Goal: Task Accomplishment & Management: Manage account settings

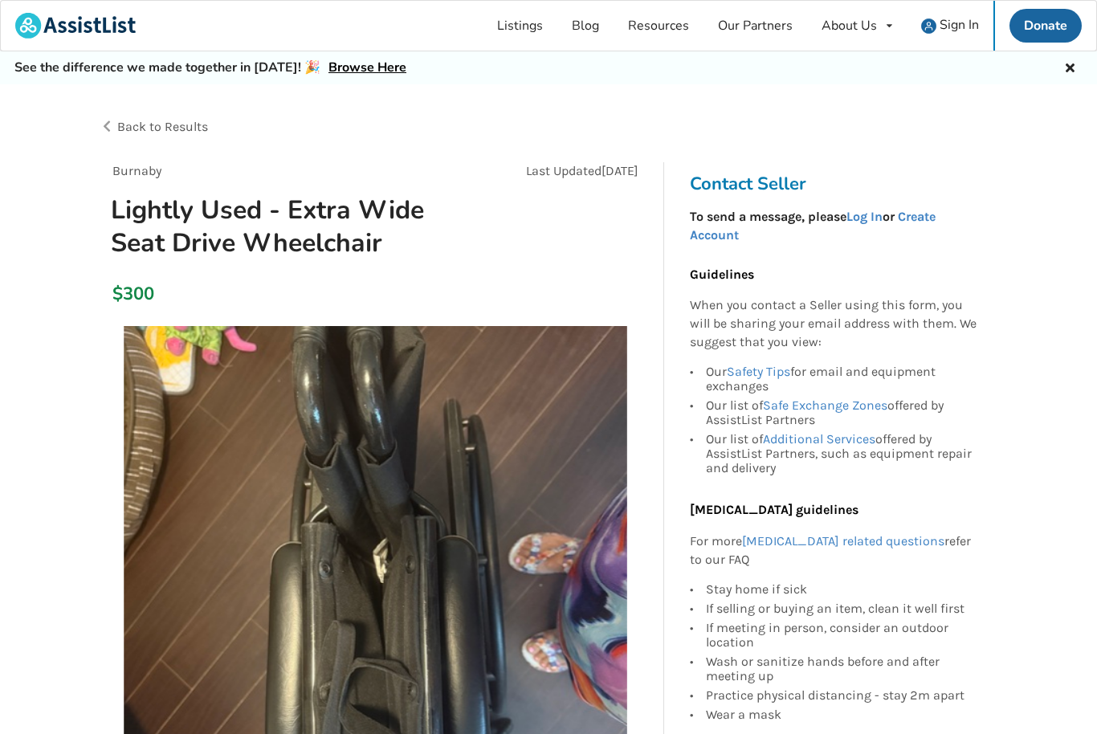
click at [873, 223] on link "Log In" at bounding box center [864, 216] width 36 height 15
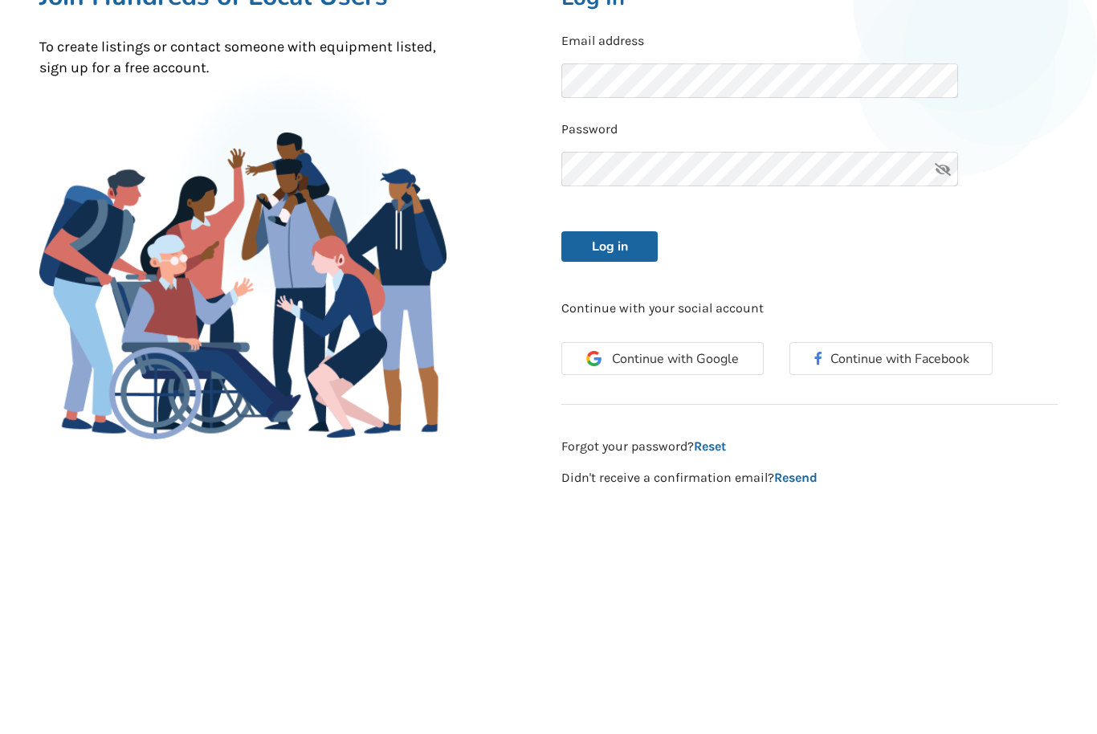
click at [607, 419] on button "Log in" at bounding box center [609, 434] width 96 height 31
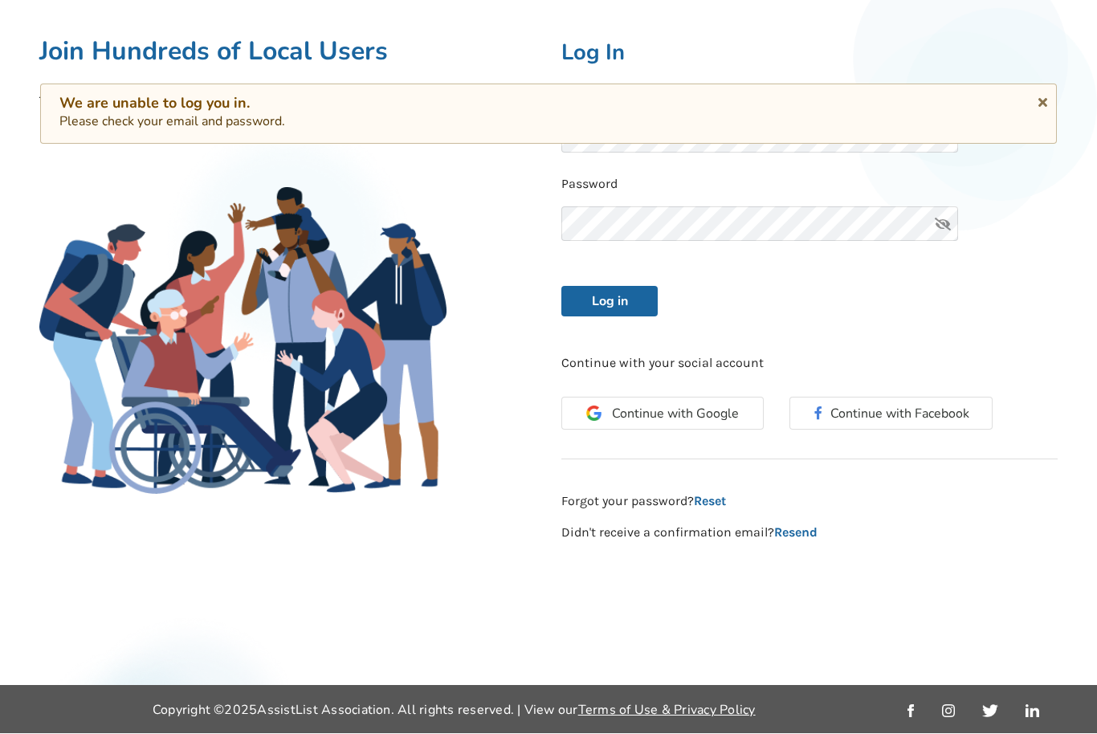
click at [1049, 99] on icon at bounding box center [1042, 100] width 15 height 13
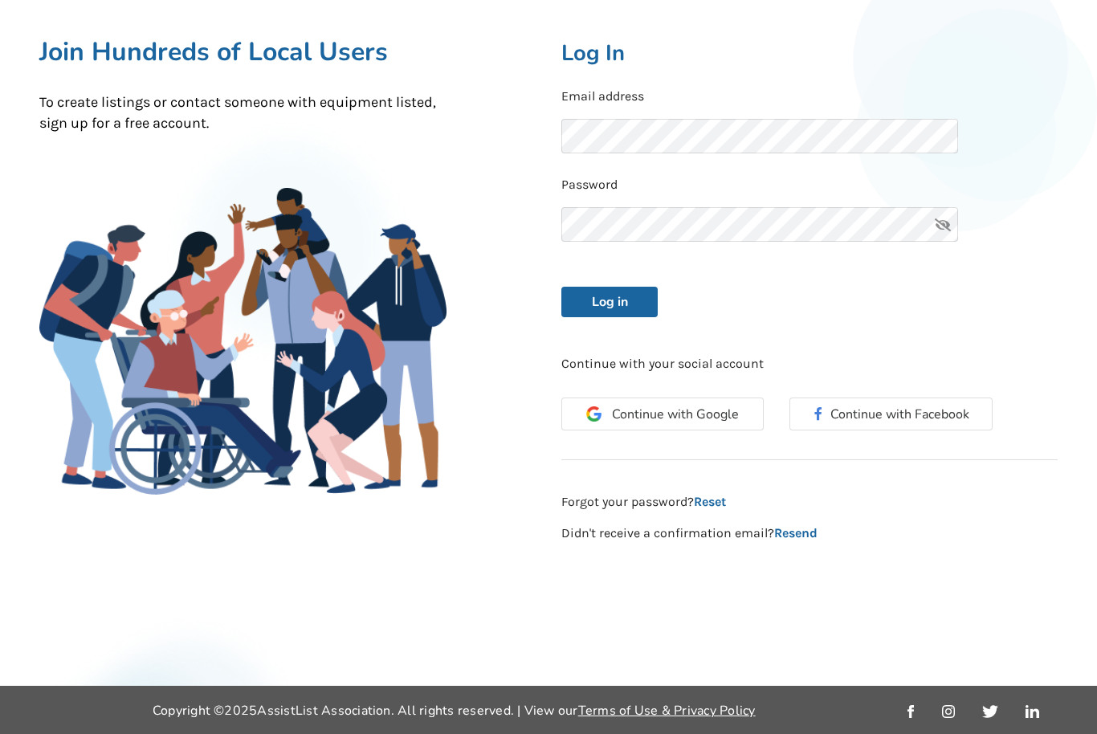
click at [611, 287] on button "Log in" at bounding box center [609, 302] width 96 height 31
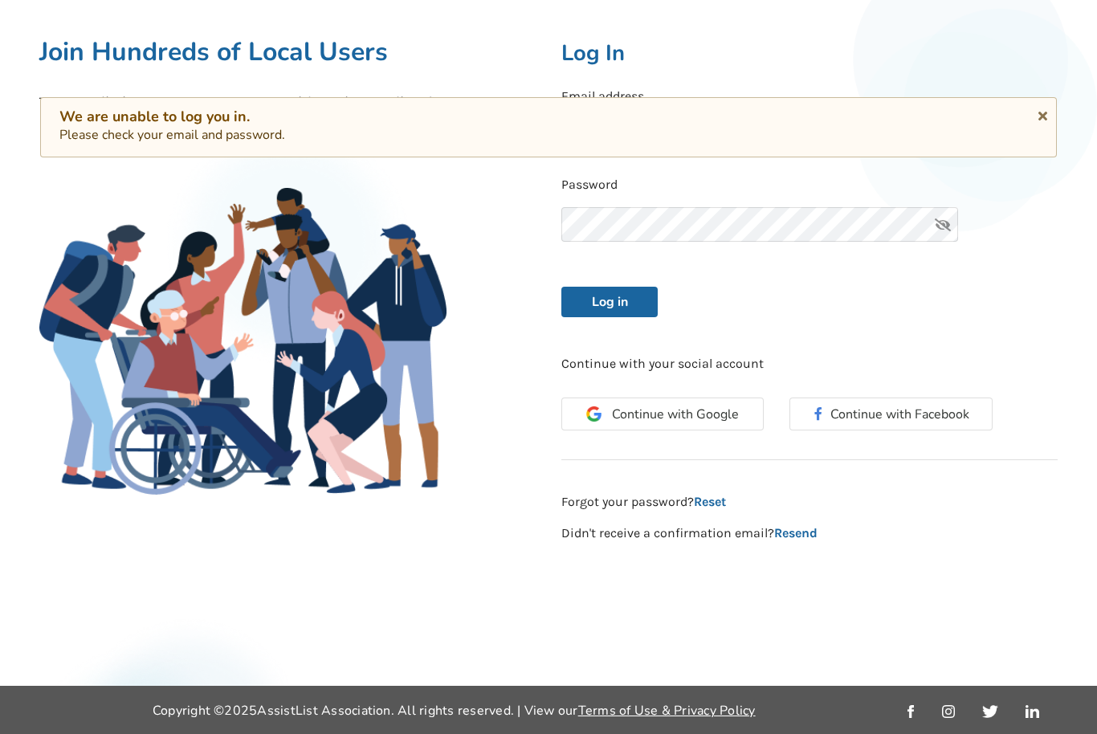
click at [1049, 112] on icon at bounding box center [1042, 113] width 15 height 13
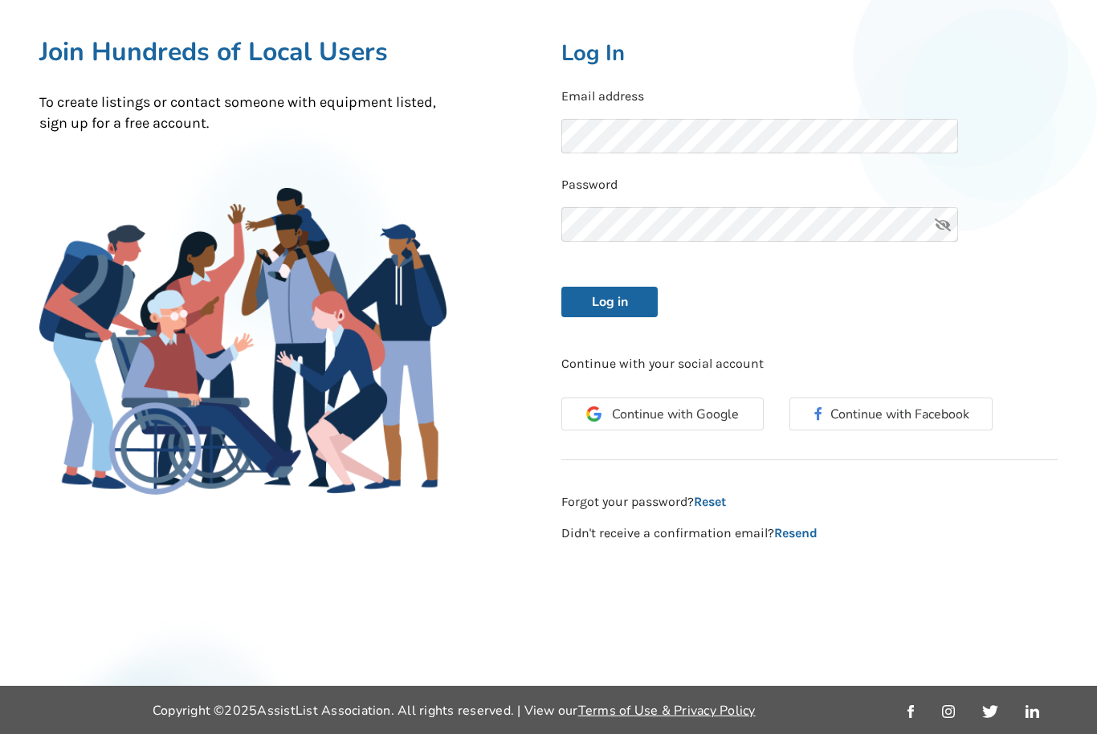
click at [610, 287] on button "Log in" at bounding box center [609, 302] width 96 height 31
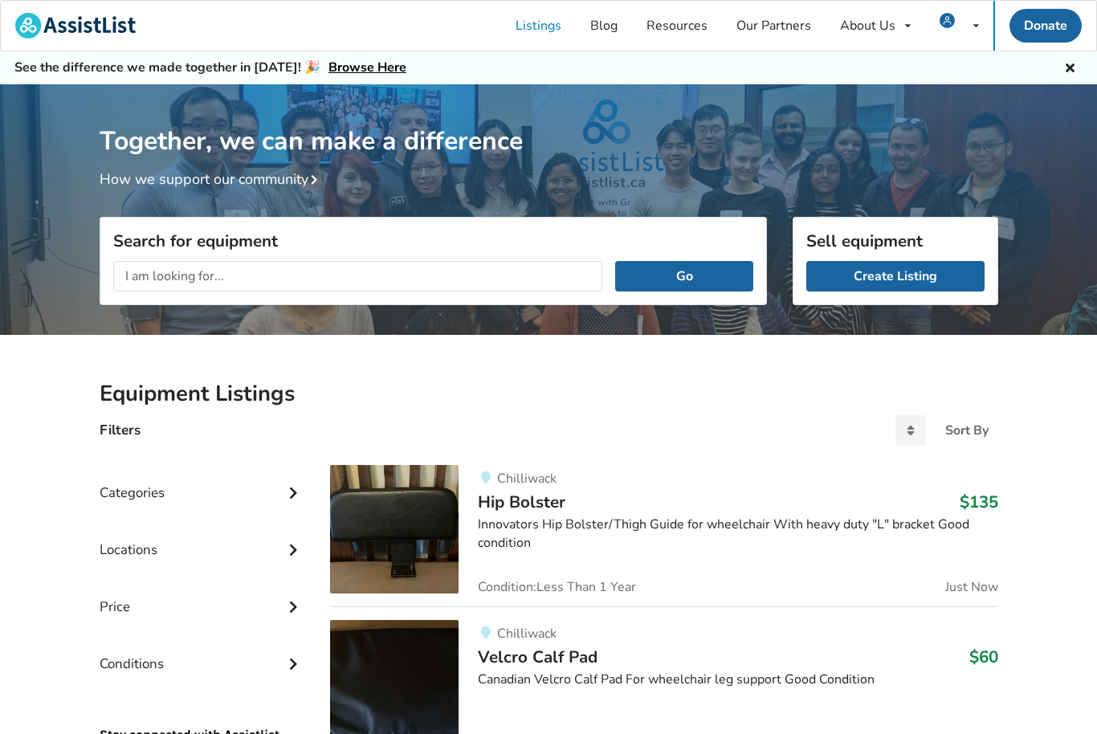
click at [548, 27] on link "Listings" at bounding box center [538, 26] width 75 height 50
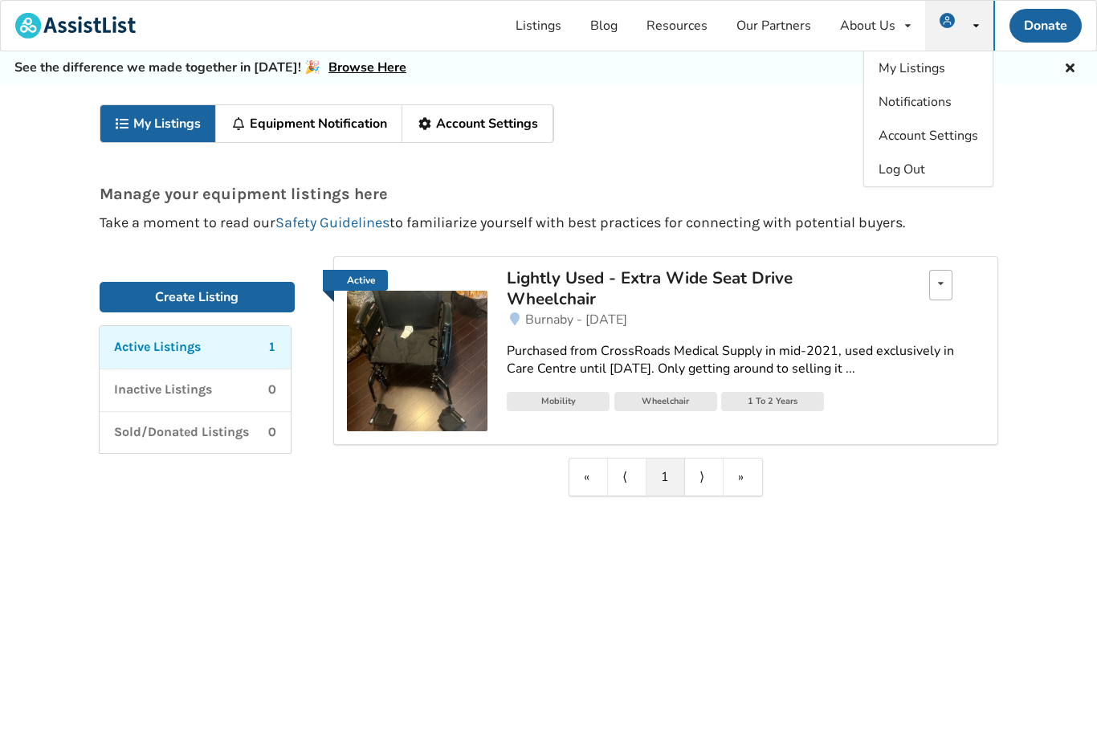
click at [938, 283] on icon at bounding box center [941, 284] width 6 height 10
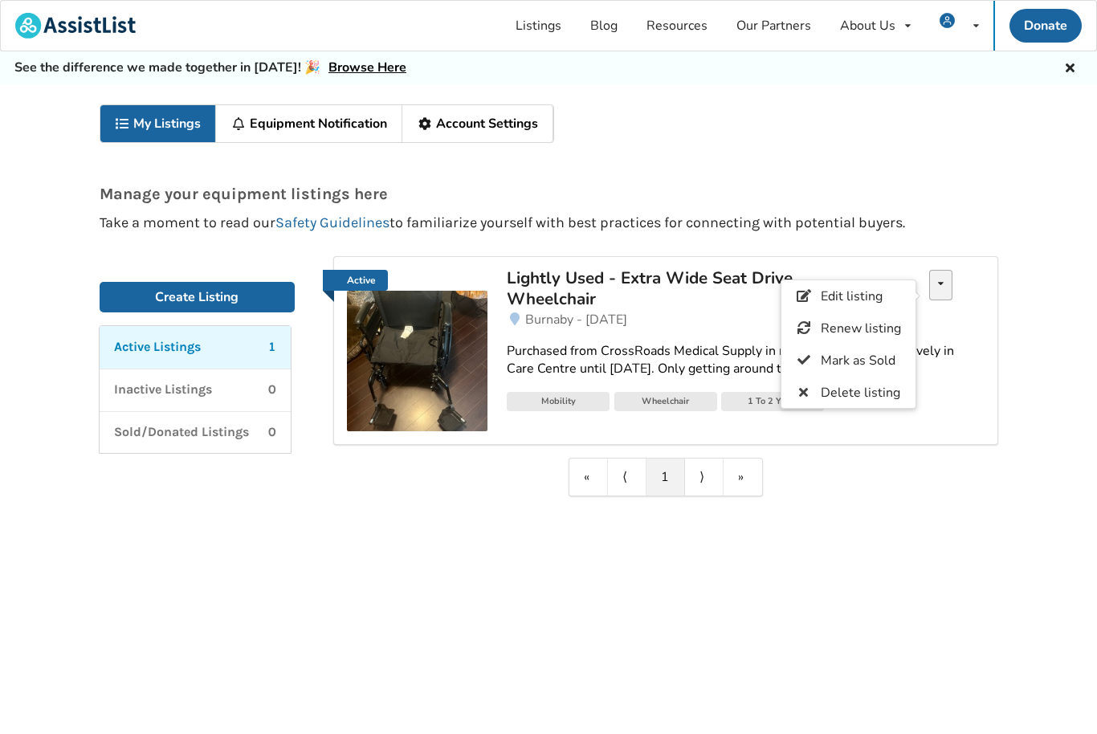
click at [810, 322] on icon at bounding box center [803, 327] width 15 height 13
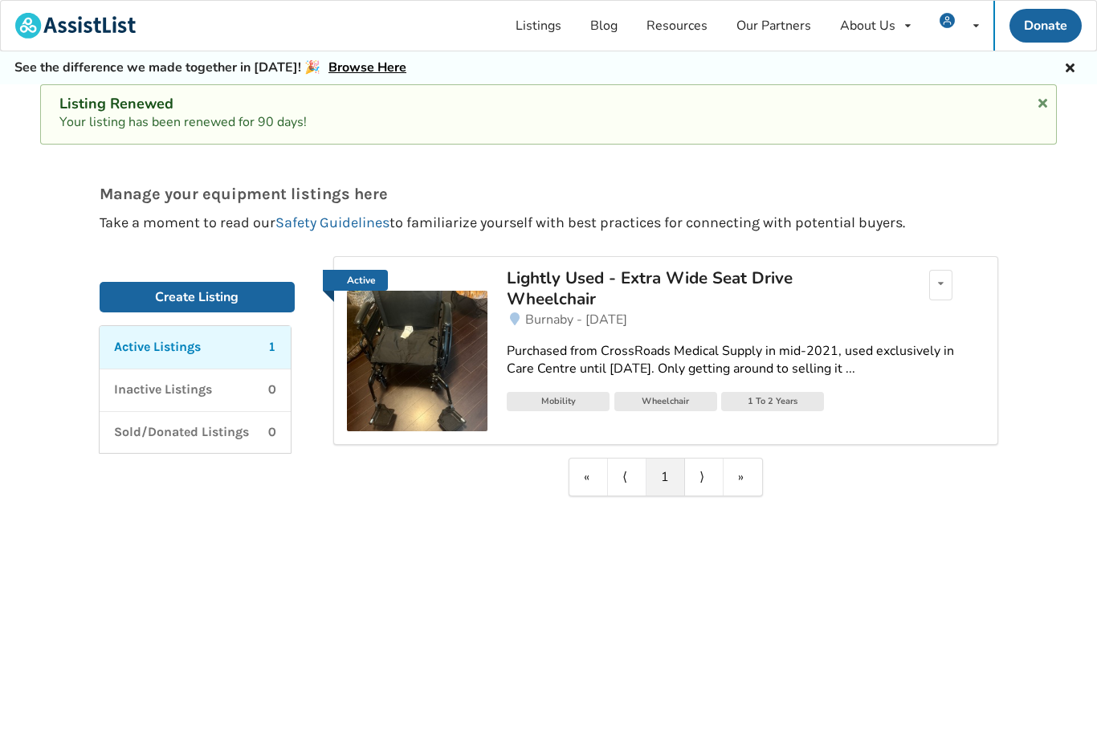
click at [557, 316] on span "Burnaby - [DATE]" at bounding box center [576, 320] width 102 height 18
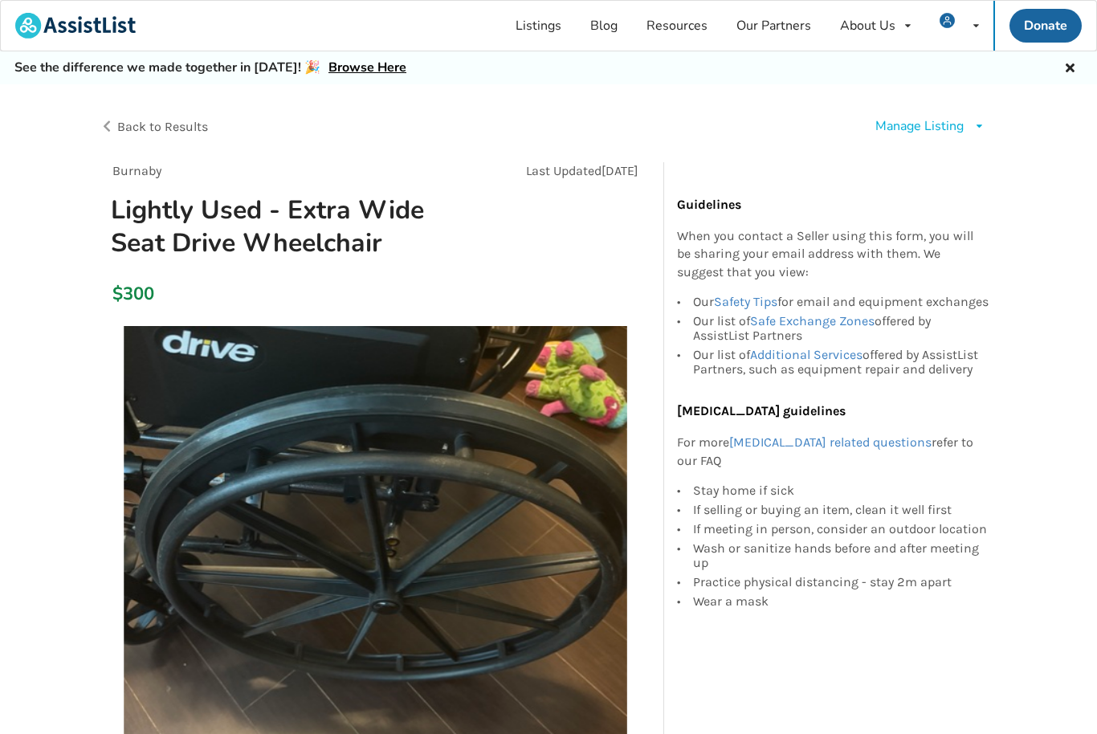
click at [904, 125] on div "Manage Listing" at bounding box center [919, 126] width 88 height 18
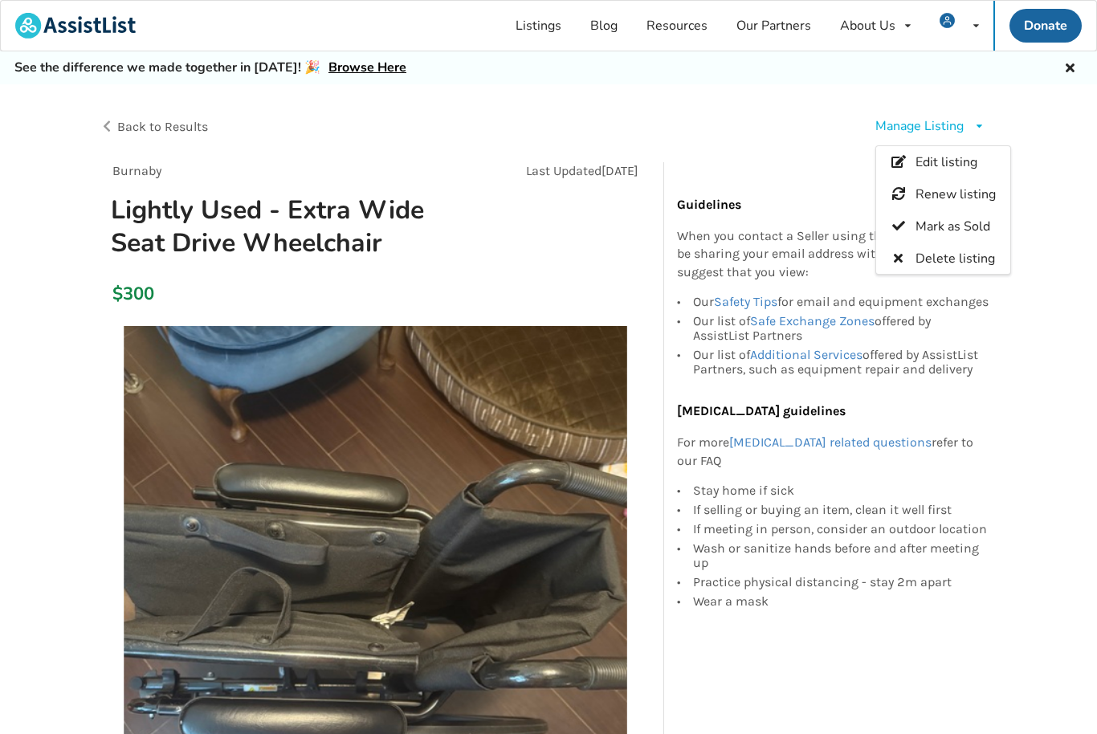
click at [904, 165] on icon at bounding box center [897, 161] width 15 height 13
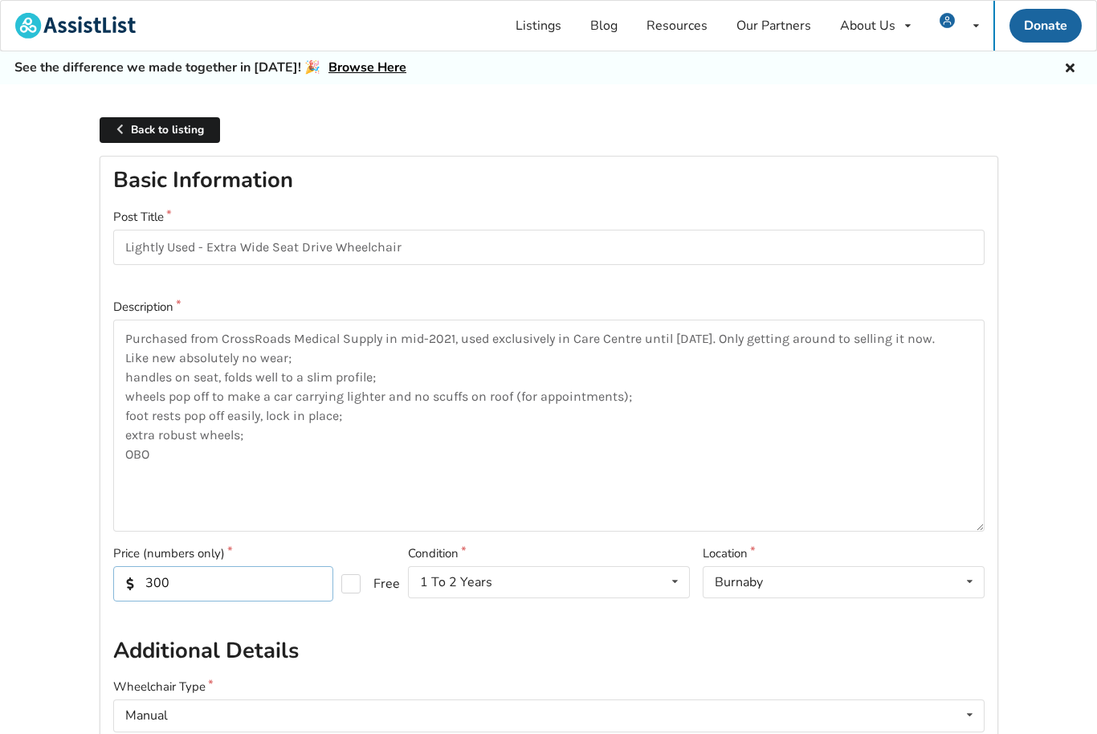
click at [224, 585] on input "300" at bounding box center [223, 583] width 220 height 35
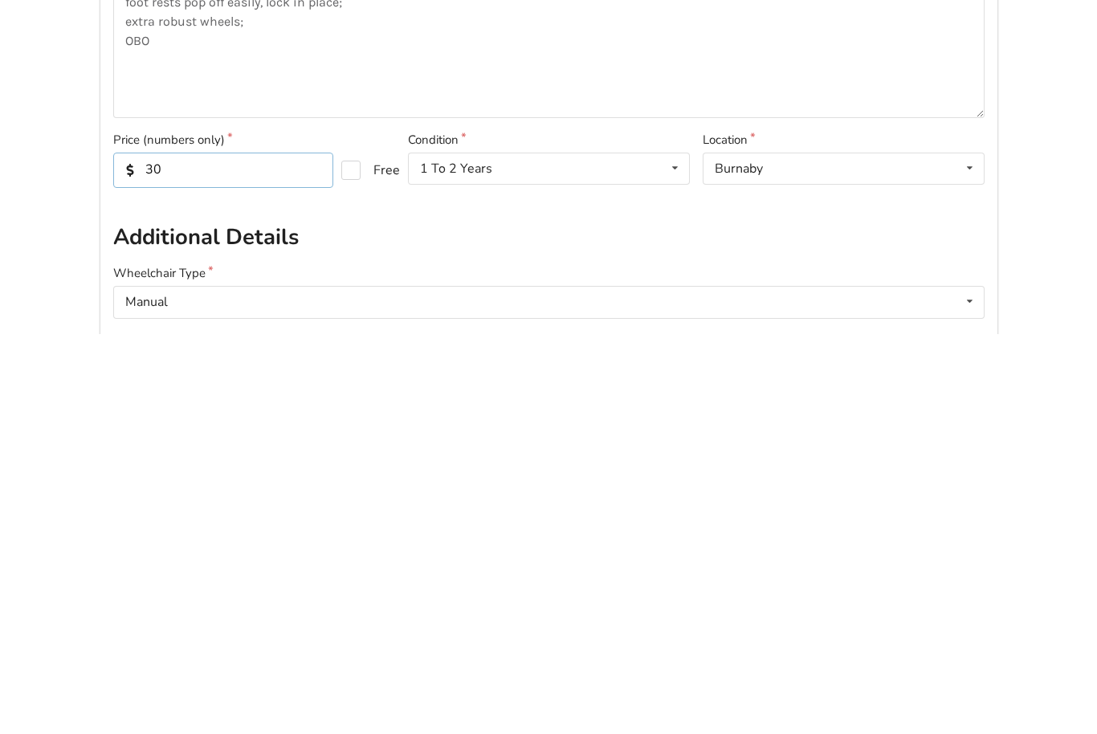
type input "3"
type input "250"
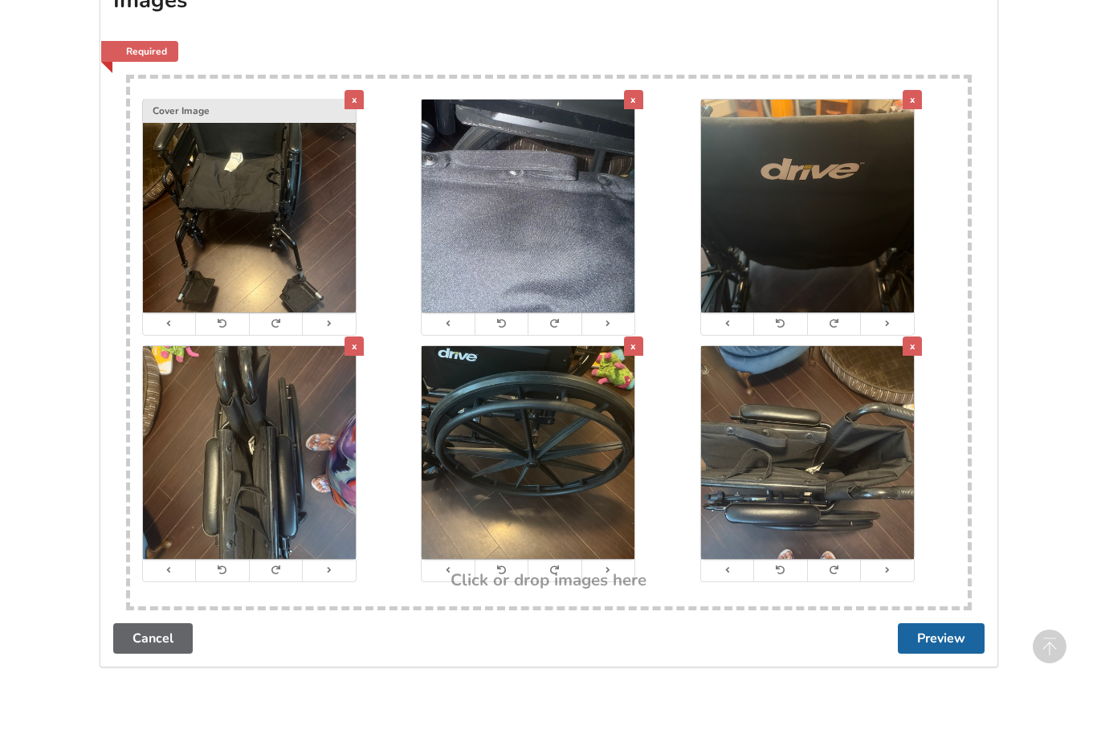
scroll to position [3034, 0]
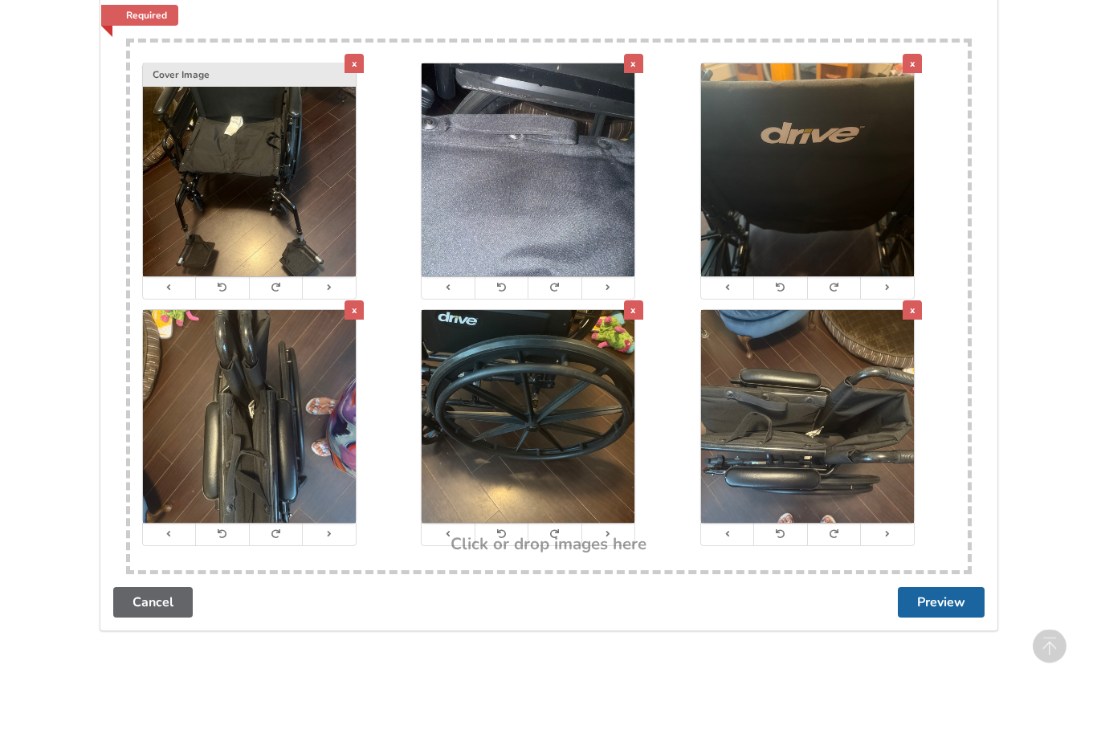
click at [921, 588] on button "Preview" at bounding box center [941, 603] width 87 height 31
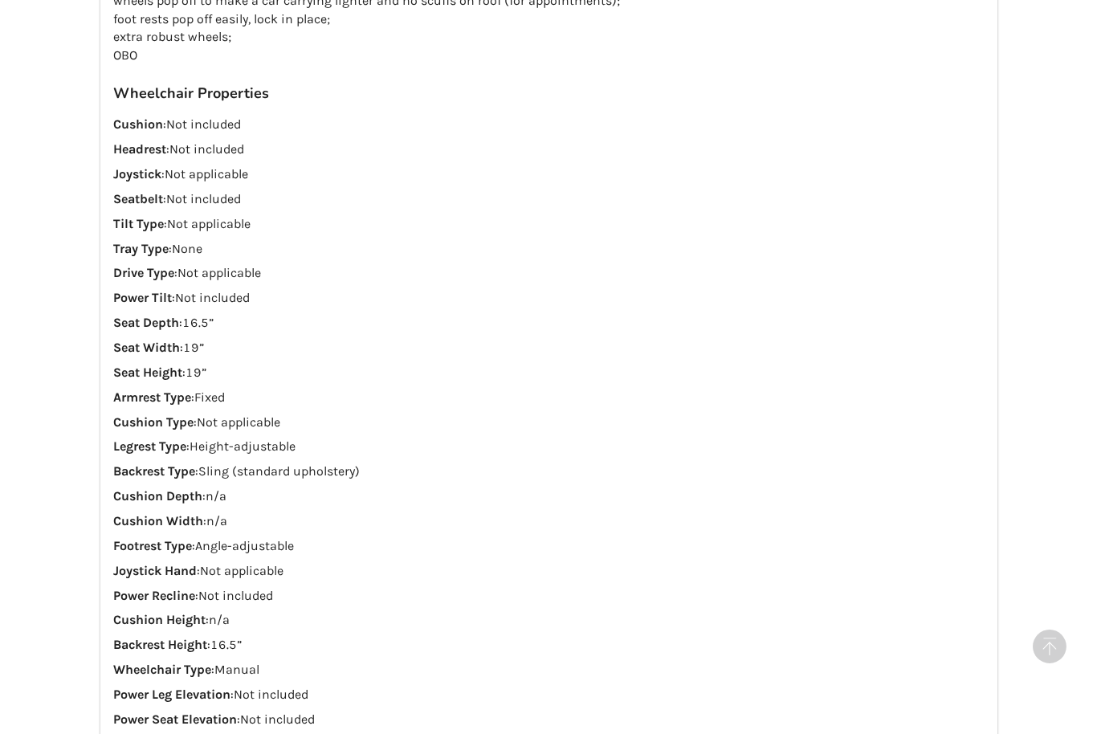
scroll to position [1677, 0]
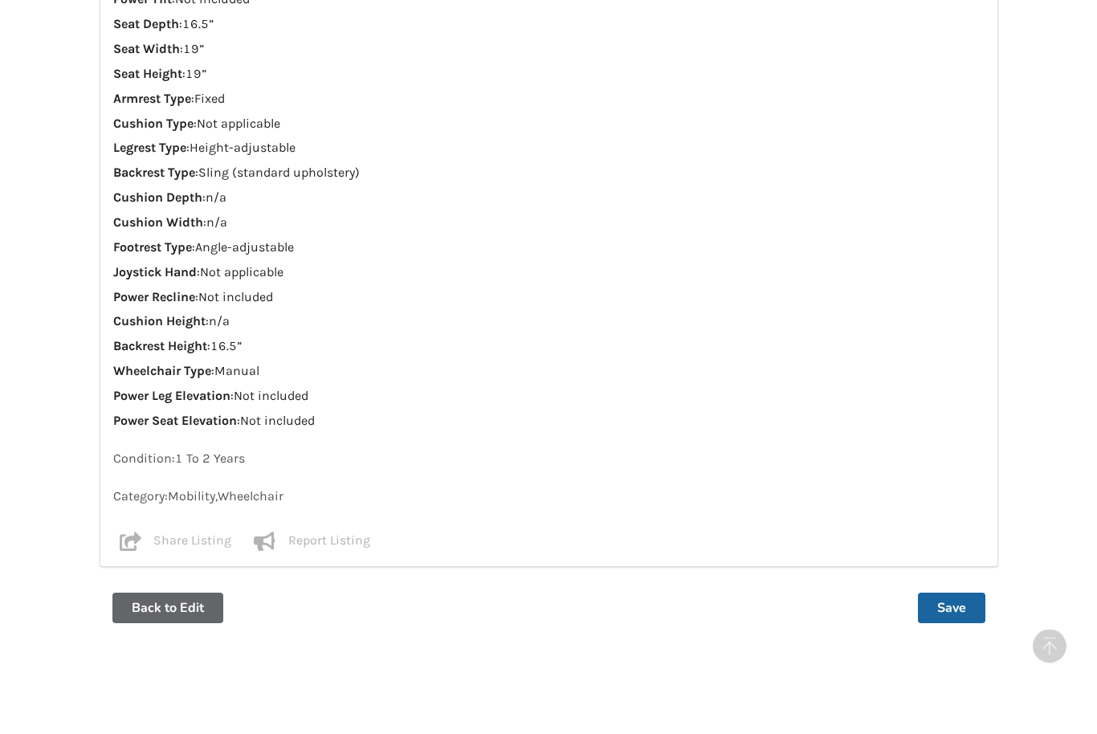
click at [937, 593] on button "Save" at bounding box center [951, 608] width 67 height 31
